Goal: Task Accomplishment & Management: Use online tool/utility

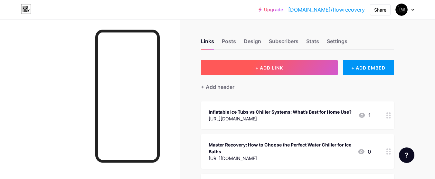
click at [262, 70] on span "+ ADD LINK" at bounding box center [269, 67] width 28 height 5
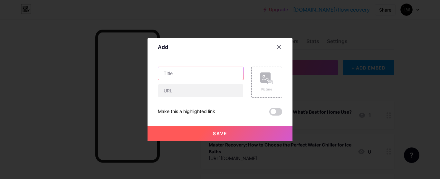
click at [194, 77] on input "text" at bounding box center [200, 73] width 85 height 13
paste input "Breathe Better, Sleep Deeper: The Power of Breathe Easy Nasal Strips"
type input "Breathe Better, Sleep Deeper: The Power of Breathe Easy Nasal Strips"
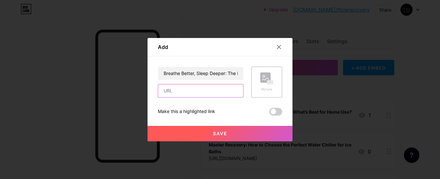
click at [190, 88] on input "text" at bounding box center [200, 90] width 85 height 13
paste input "[URL][DOMAIN_NAME]"
type input "[URL][DOMAIN_NAME]"
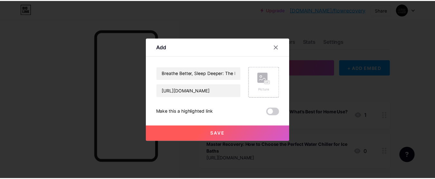
scroll to position [0, 0]
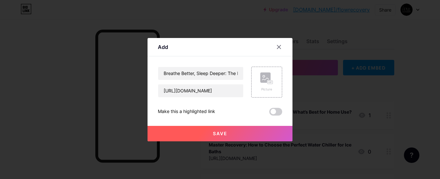
click at [221, 134] on span "Save" at bounding box center [220, 133] width 14 height 5
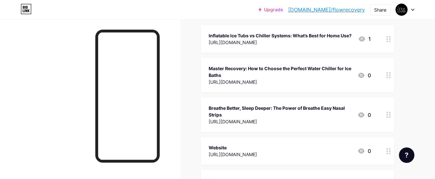
scroll to position [77, 0]
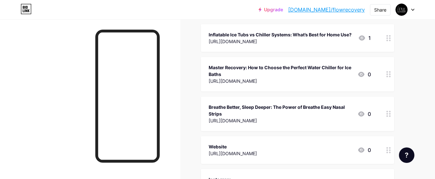
click at [283, 118] on div "[URL][DOMAIN_NAME]" at bounding box center [281, 120] width 144 height 7
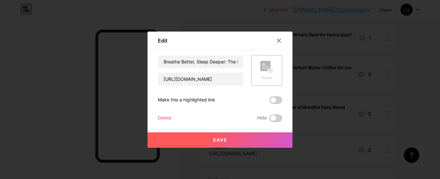
click at [237, 137] on button "Save" at bounding box center [220, 139] width 145 height 15
